Goal: Learn about a topic

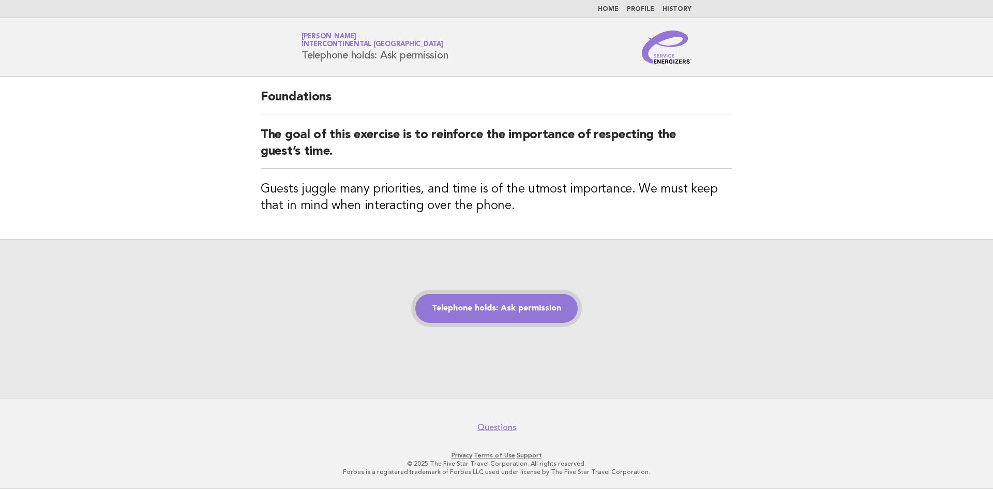
click at [527, 309] on link "Telephone holds: Ask permission" at bounding box center [496, 308] width 162 height 29
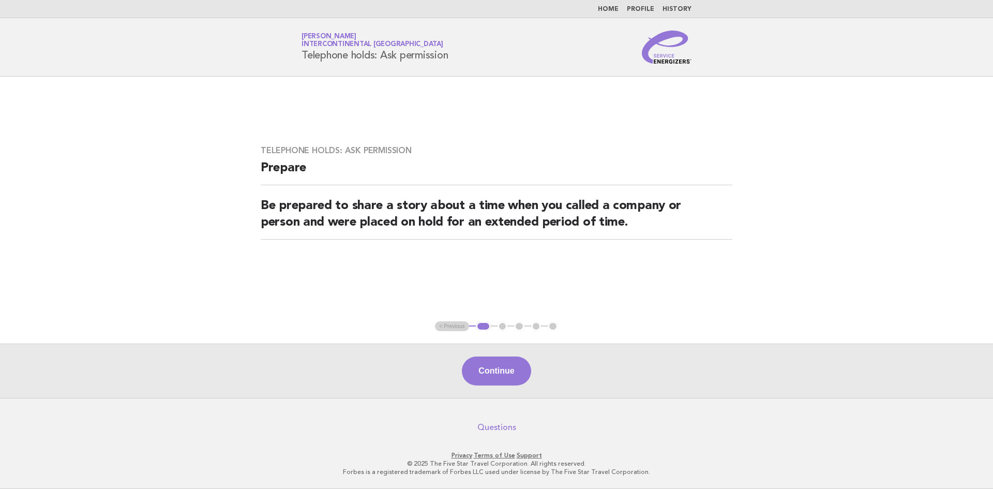
click at [488, 429] on link "Questions" at bounding box center [497, 427] width 39 height 10
click at [453, 325] on ul "< Previous 1 2 3 4 5" at bounding box center [496, 326] width 123 height 10
click at [503, 378] on button "Continue" at bounding box center [496, 370] width 69 height 29
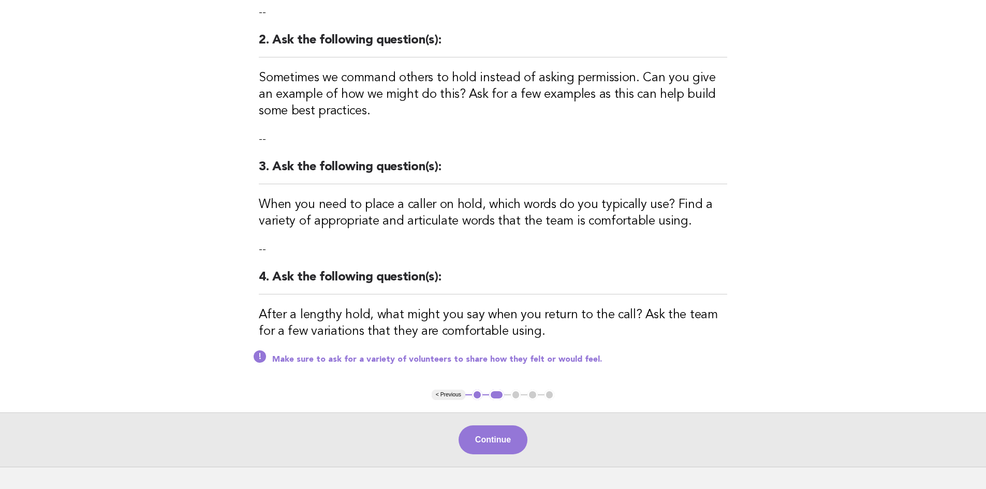
scroll to position [288, 0]
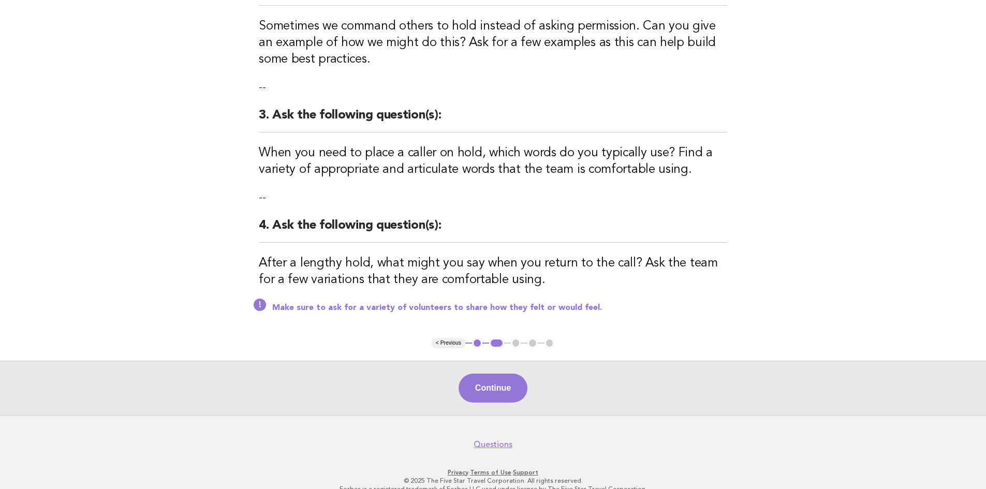
click at [478, 338] on button "1" at bounding box center [477, 343] width 10 height 10
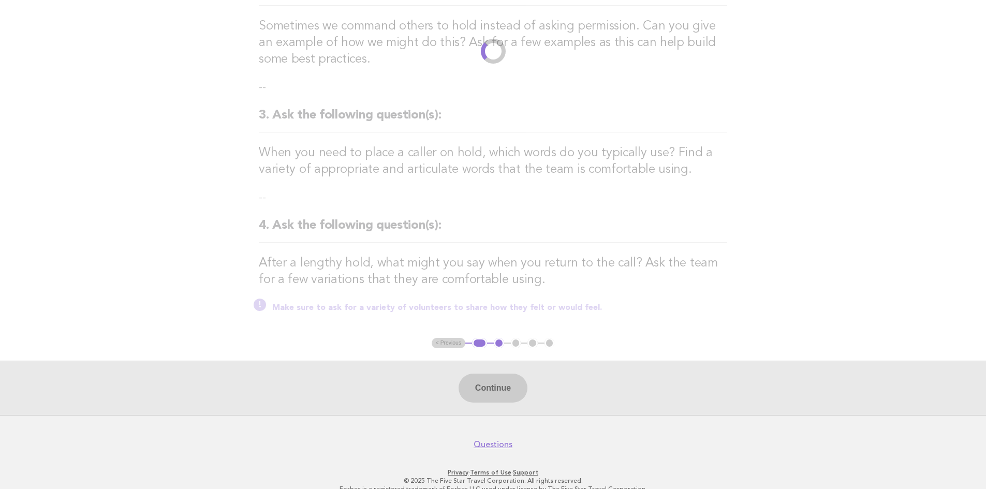
scroll to position [0, 0]
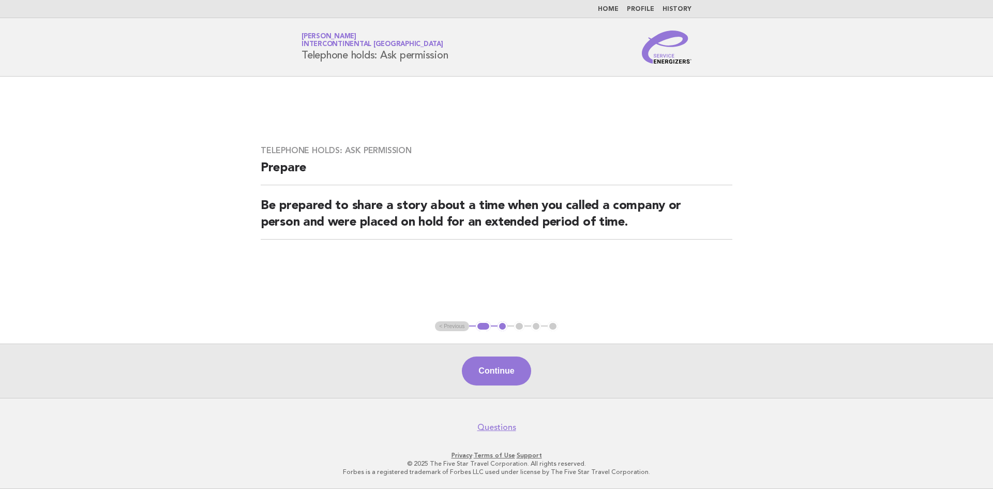
click at [456, 328] on ul "< Previous 1 2 3 4 5" at bounding box center [496, 326] width 123 height 10
click at [487, 329] on button "1" at bounding box center [483, 326] width 15 height 10
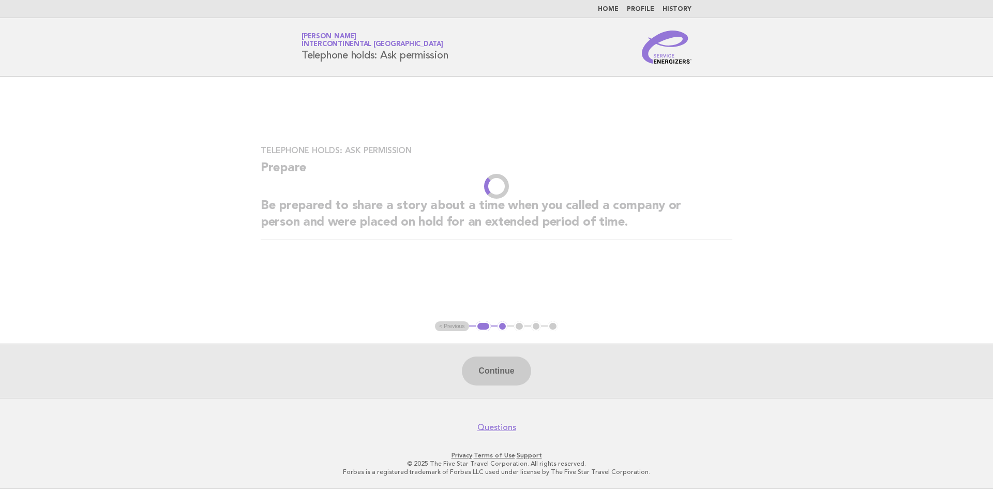
click at [503, 328] on li "2" at bounding box center [503, 326] width 10 height 10
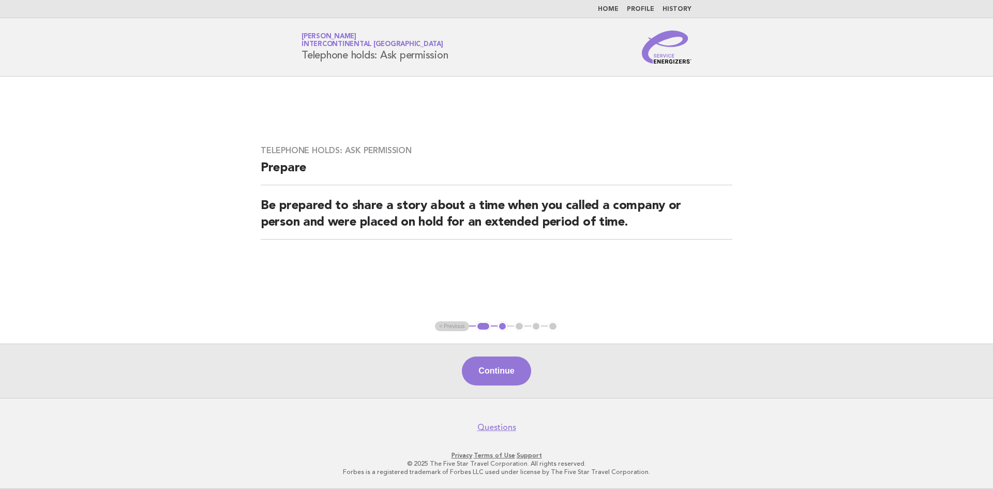
click at [502, 327] on button "2" at bounding box center [503, 326] width 10 height 10
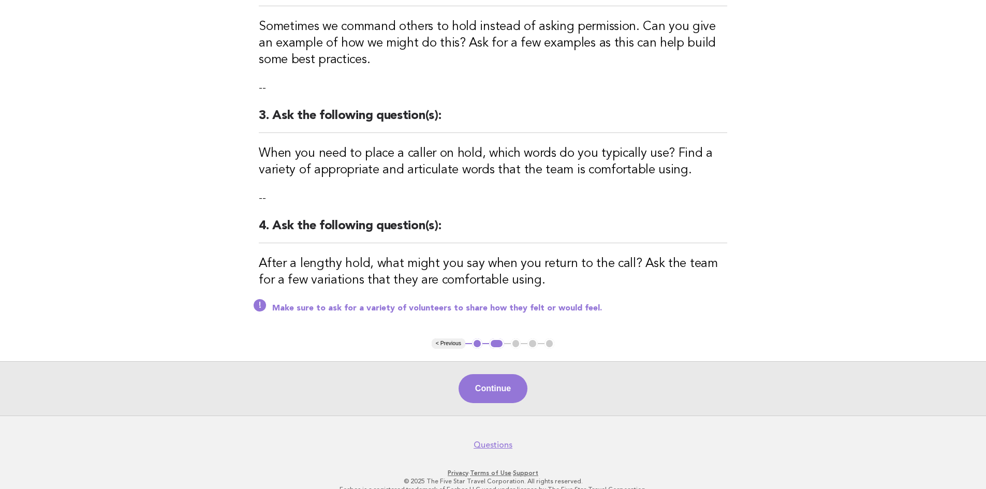
scroll to position [288, 0]
click at [516, 338] on ul "< Previous 1 2 3 4 5" at bounding box center [493, 343] width 123 height 10
click at [515, 338] on ul "< Previous 1 2 3 4 5" at bounding box center [493, 343] width 123 height 10
click at [505, 374] on button "Continue" at bounding box center [492, 388] width 69 height 29
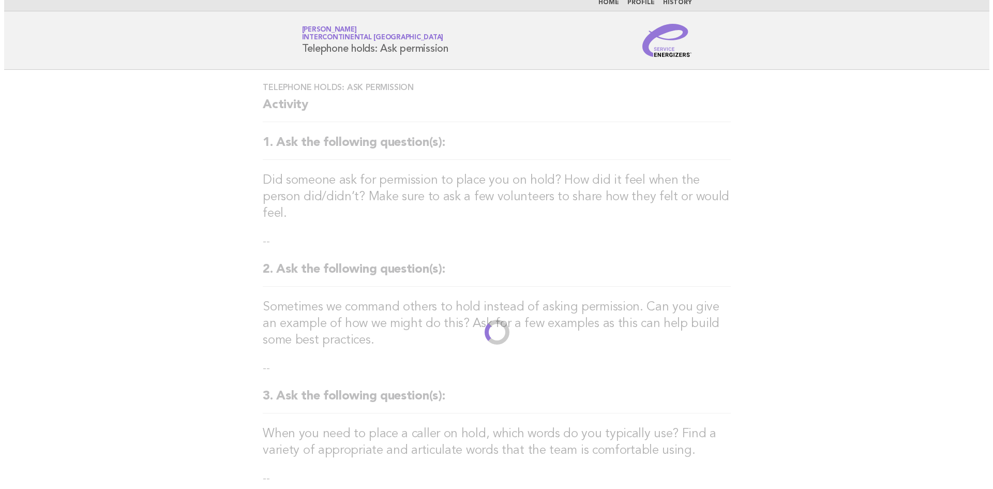
scroll to position [0, 0]
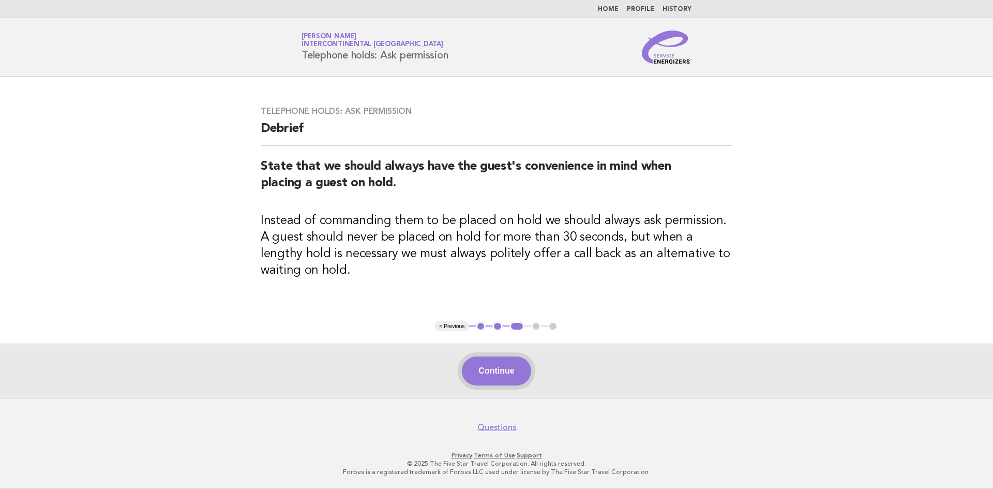
click at [489, 375] on button "Continue" at bounding box center [496, 370] width 69 height 29
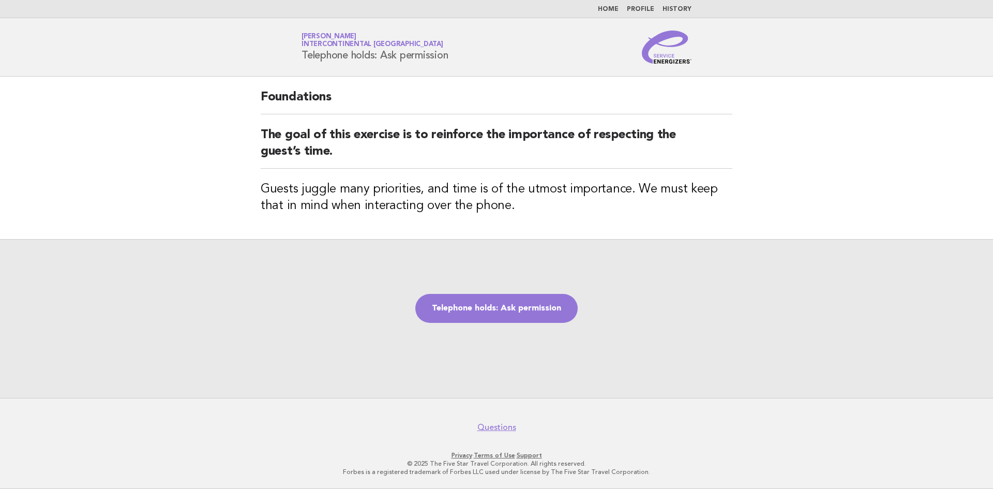
click at [614, 13] on li "Home" at bounding box center [608, 9] width 21 height 8
click at [609, 7] on link "Home" at bounding box center [608, 9] width 21 height 6
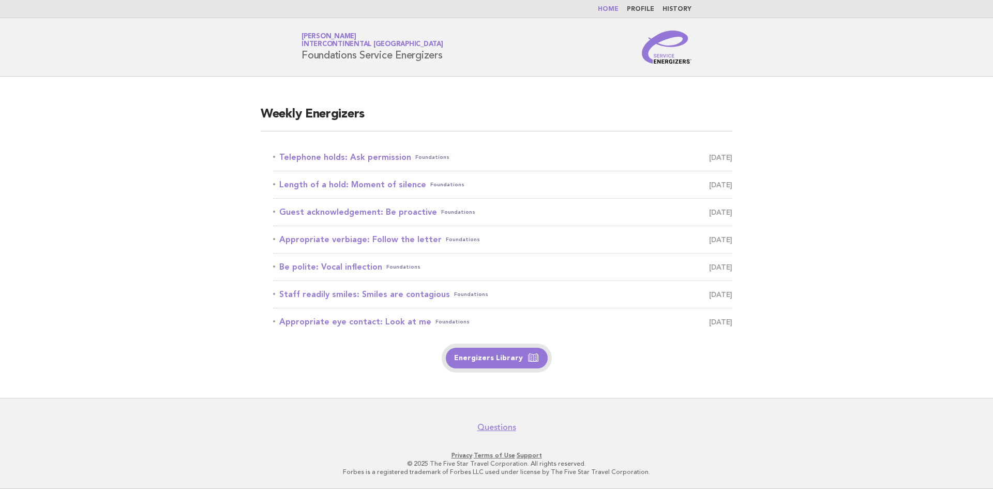
click at [534, 358] on icon at bounding box center [533, 358] width 12 height 12
